Goal: Task Accomplishment & Management: Manage account settings

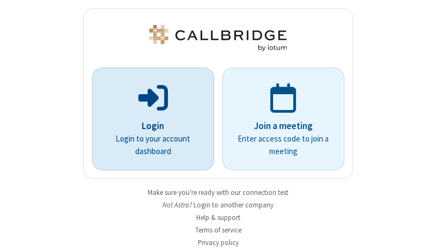
click at [149, 126] on p "Login" at bounding box center [152, 126] width 91 height 14
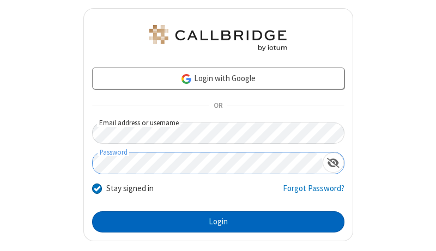
click at [213, 222] on button "Login" at bounding box center [218, 222] width 252 height 22
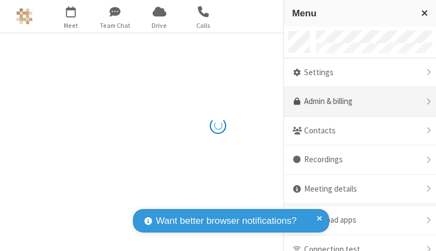
click at [356, 102] on link "Admin & billing" at bounding box center [360, 101] width 152 height 29
